Goal: Book appointment/travel/reservation

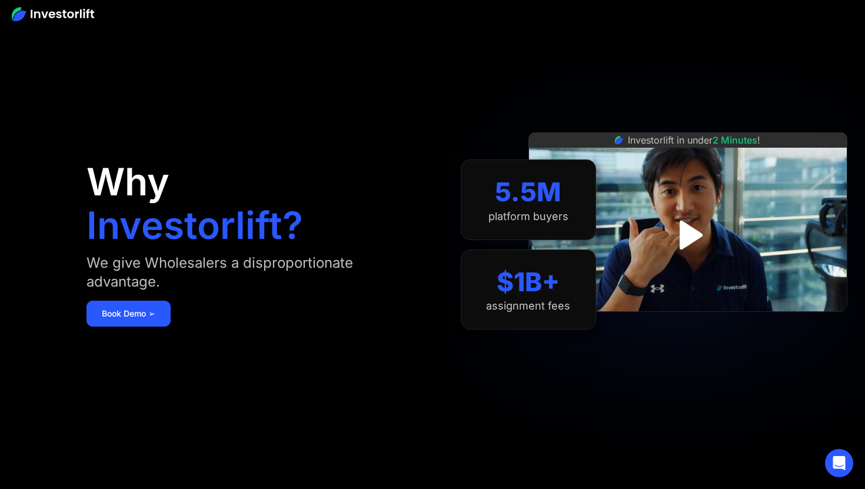
click at [132, 328] on div "Why Investorlift? We give Wholesalers a disproportionate advantage. [DEMOGRAPHI…" at bounding box center [252, 244] width 333 height 418
click at [132, 315] on link "Book Demo ➢" at bounding box center [128, 314] width 84 height 26
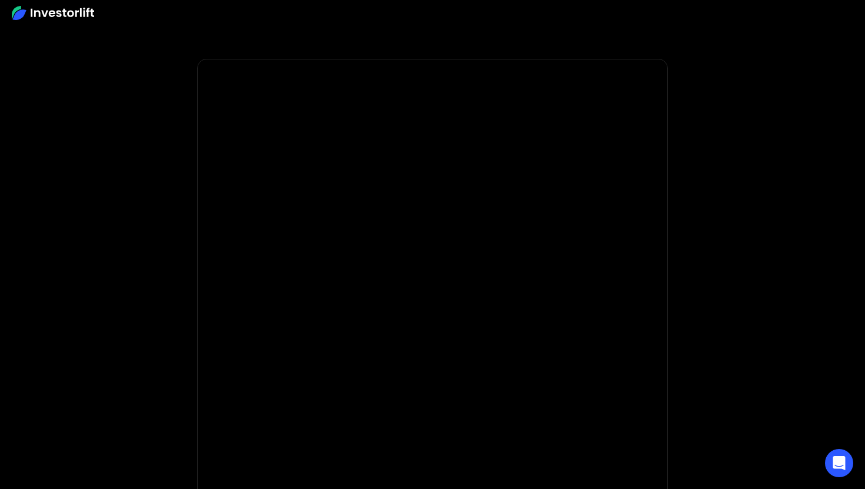
click at [185, 406] on body "**********" at bounding box center [432, 463] width 865 height 927
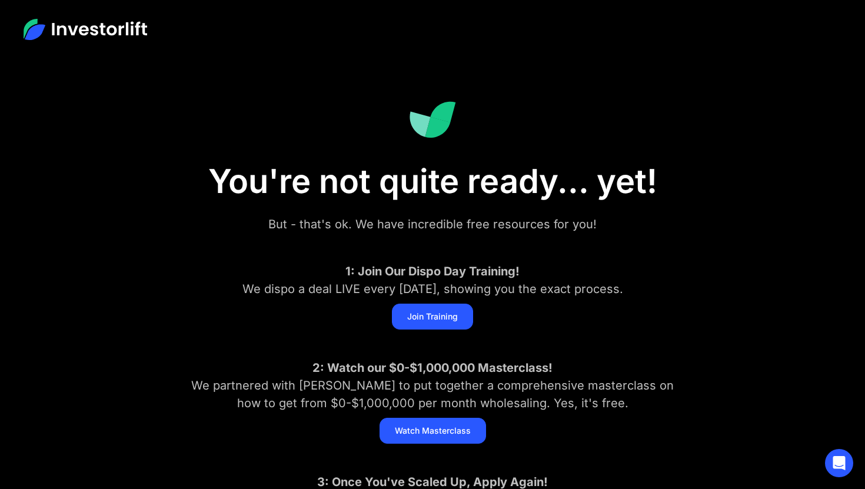
click at [57, 31] on img at bounding box center [86, 29] width 124 height 21
